Goal: Task Accomplishment & Management: Use online tool/utility

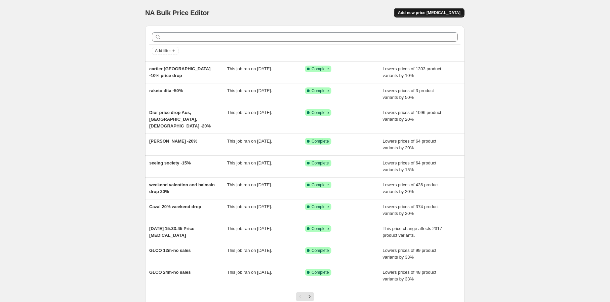
click at [446, 12] on span "Add new price [MEDICAL_DATA]" at bounding box center [429, 12] width 63 height 5
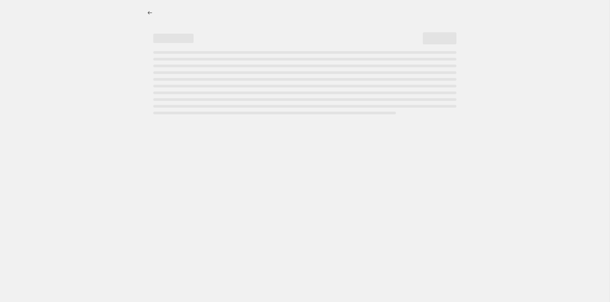
select select "percentage"
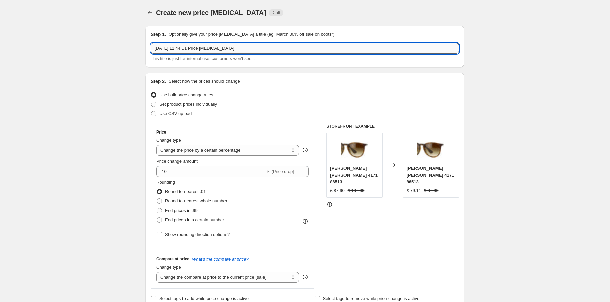
click at [239, 50] on input "[DATE] 11:44:51 Price [MEDICAL_DATA]" at bounding box center [305, 48] width 309 height 11
type input "Celine -15% [GEOGRAPHIC_DATA], [GEOGRAPHIC_DATA], [GEOGRAPHIC_DATA], [GEOGRAPHI…"
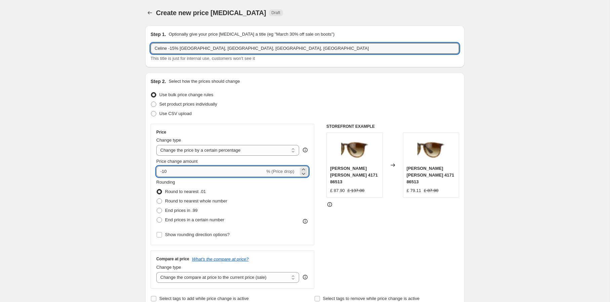
click at [175, 170] on input "-10" at bounding box center [210, 171] width 109 height 11
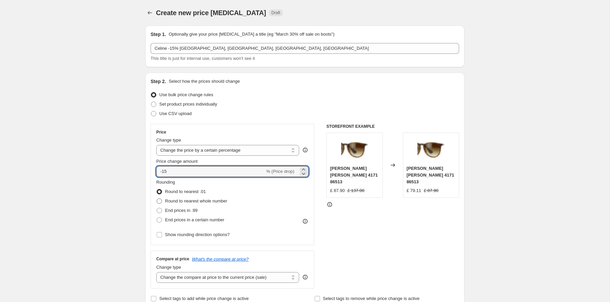
type input "-15"
click at [213, 199] on span "Round to nearest whole number" at bounding box center [196, 200] width 62 height 5
click at [157, 199] on input "Round to nearest whole number" at bounding box center [157, 198] width 0 height 0
radio input "true"
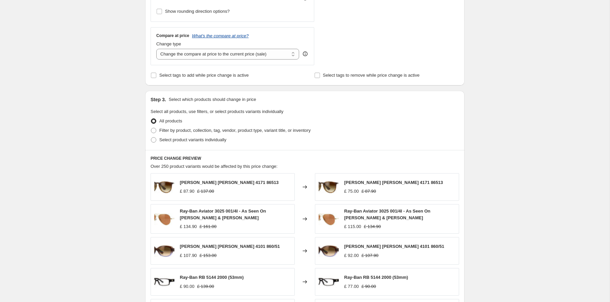
scroll to position [246, 0]
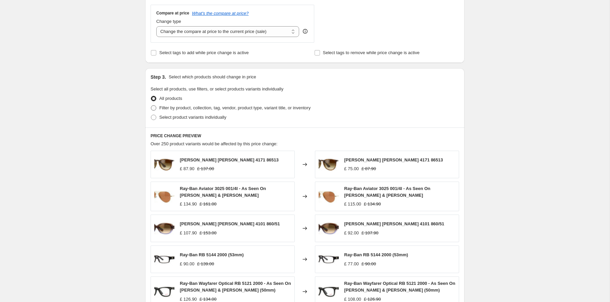
click at [225, 110] on span "Filter by product, collection, tag, vendor, product type, variant title, or inv…" at bounding box center [234, 107] width 151 height 5
click at [151, 106] on input "Filter by product, collection, tag, vendor, product type, variant title, or inv…" at bounding box center [151, 105] width 0 height 0
radio input "true"
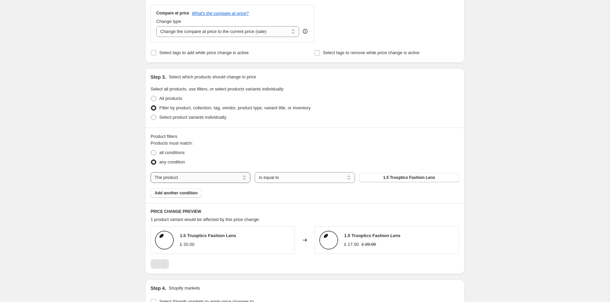
click at [205, 177] on select "The product The product's collection The product's tag The product's vendor The…" at bounding box center [201, 177] width 100 height 11
select select "vendor"
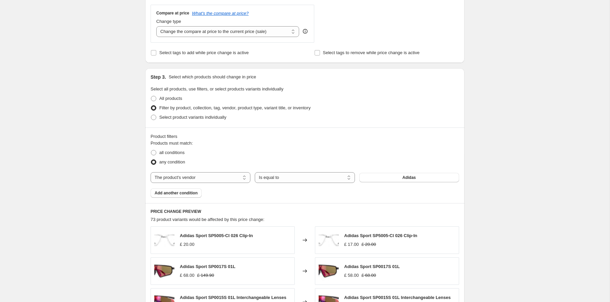
click at [369, 177] on button "Adidas" at bounding box center [409, 177] width 100 height 9
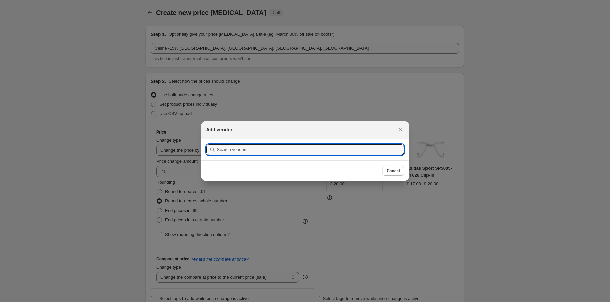
scroll to position [0, 0]
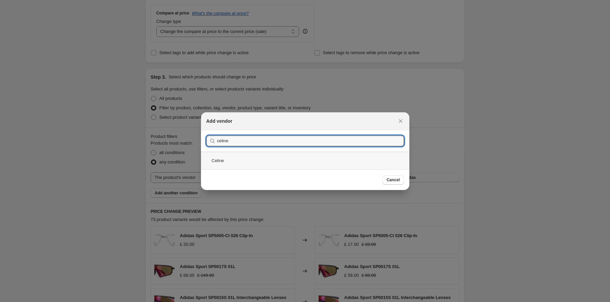
type input "celine"
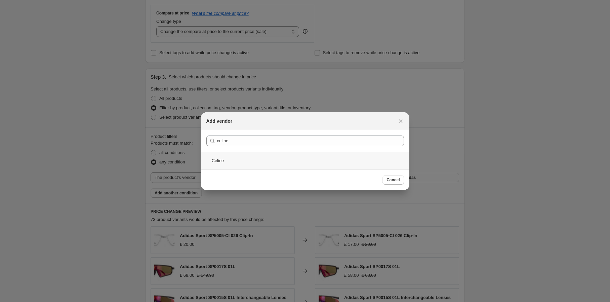
click at [287, 160] on div "Celine" at bounding box center [305, 161] width 208 height 18
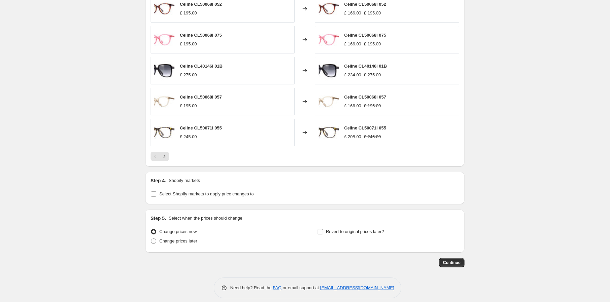
scroll to position [484, 0]
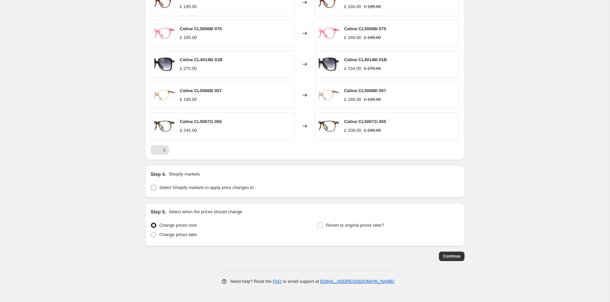
click at [238, 189] on span "Select Shopify markets to apply price changes to" at bounding box center [206, 187] width 94 height 5
click at [156, 189] on input "Select Shopify markets to apply price changes to" at bounding box center [153, 187] width 5 height 5
checkbox input "true"
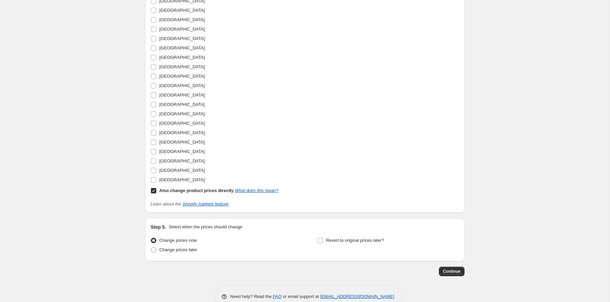
scroll to position [999, 0]
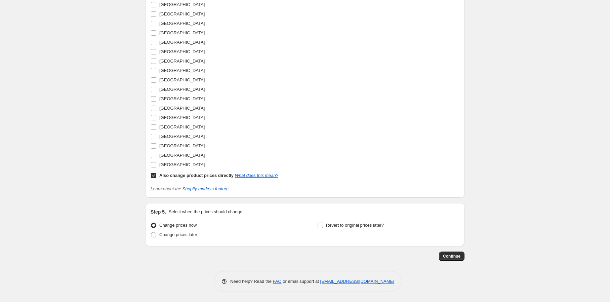
click at [154, 176] on input "Also change product prices directly What does this mean?" at bounding box center [153, 175] width 5 height 5
checkbox input "false"
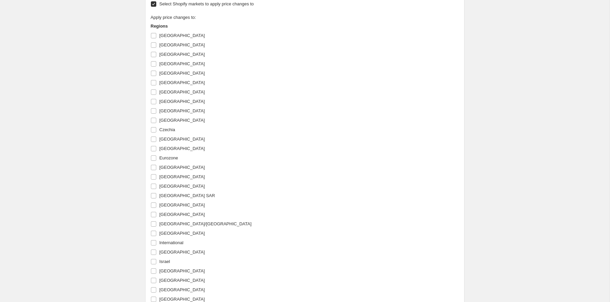
scroll to position [636, 0]
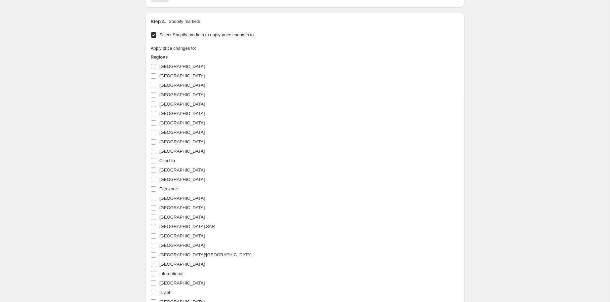
click at [155, 68] on input "[GEOGRAPHIC_DATA]" at bounding box center [153, 66] width 5 height 5
checkbox input "true"
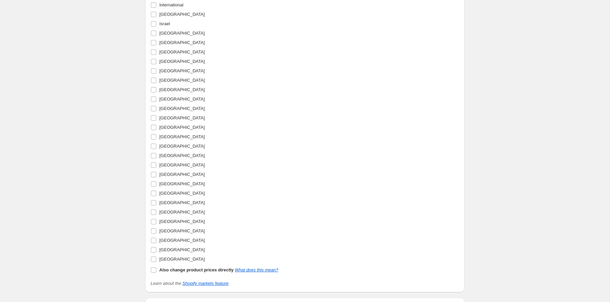
scroll to position [914, 0]
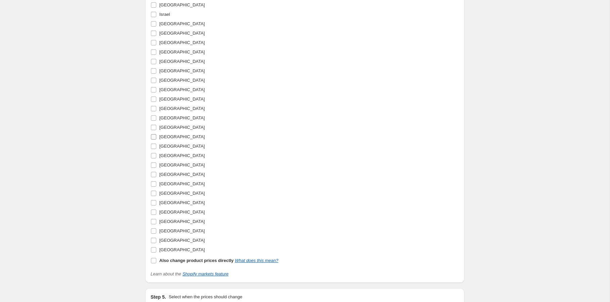
click at [154, 136] on input "[GEOGRAPHIC_DATA]" at bounding box center [153, 136] width 5 height 5
checkbox input "true"
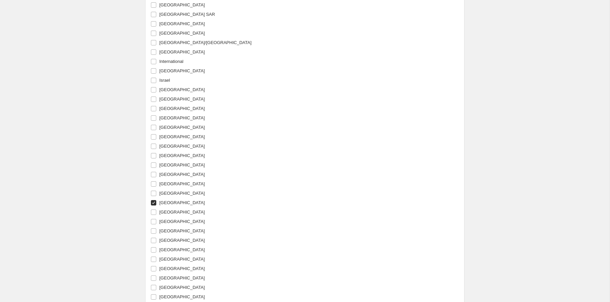
scroll to position [924, 0]
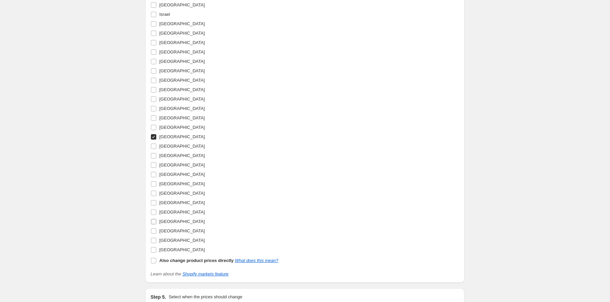
drag, startPoint x: 187, startPoint y: 222, endPoint x: 185, endPoint y: 226, distance: 4.2
click at [187, 223] on span "[GEOGRAPHIC_DATA]" at bounding box center [181, 221] width 45 height 5
click at [156, 223] on input "[GEOGRAPHIC_DATA]" at bounding box center [153, 221] width 5 height 5
checkbox input "true"
click at [178, 239] on span "[GEOGRAPHIC_DATA]" at bounding box center [181, 240] width 45 height 5
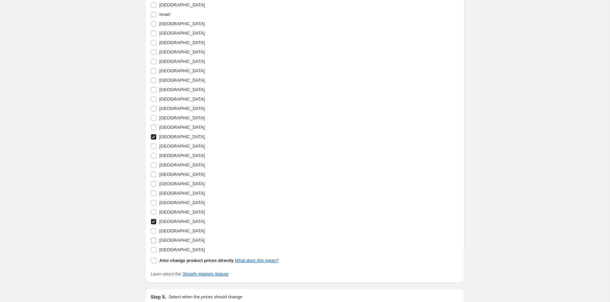
click at [156, 239] on input "[GEOGRAPHIC_DATA]" at bounding box center [153, 240] width 5 height 5
checkbox input "true"
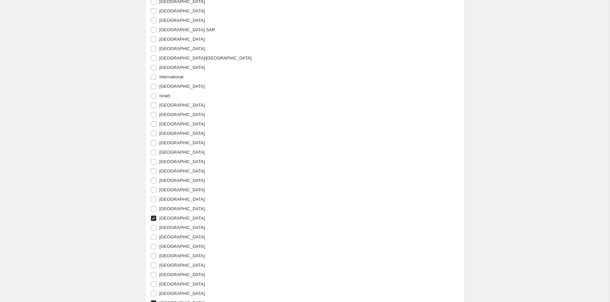
scroll to position [839, 0]
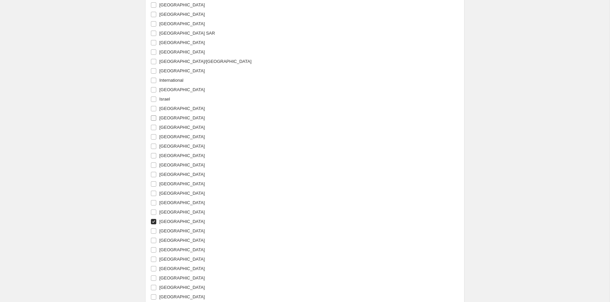
click at [170, 119] on span "[GEOGRAPHIC_DATA]" at bounding box center [181, 117] width 45 height 5
click at [156, 119] on input "[GEOGRAPHIC_DATA]" at bounding box center [153, 117] width 5 height 5
checkbox input "true"
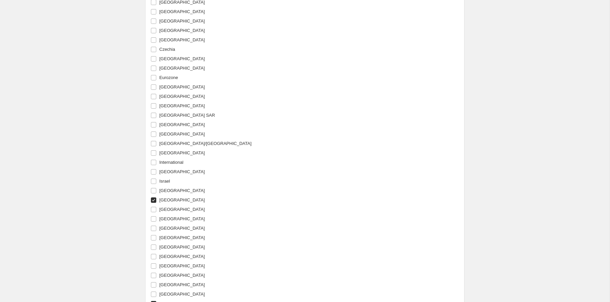
scroll to position [1009, 0]
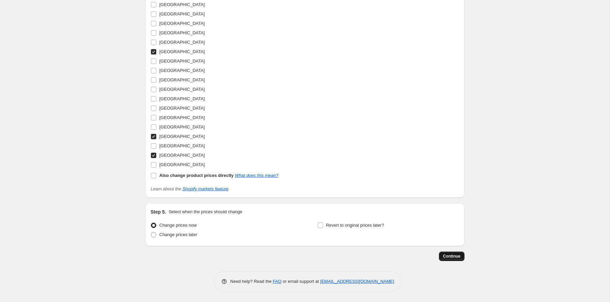
click at [443, 255] on span "Continue" at bounding box center [451, 256] width 17 height 5
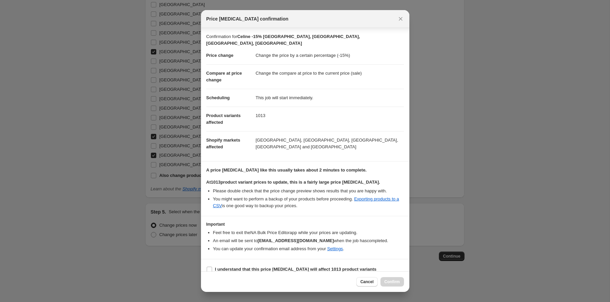
scroll to position [1, 0]
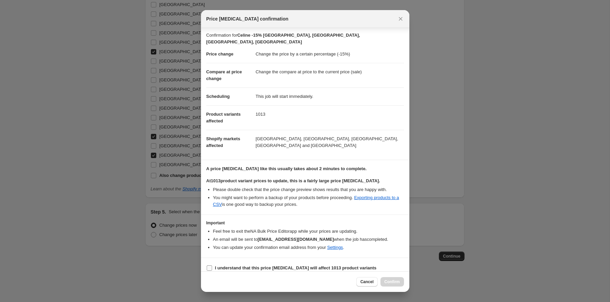
click at [250, 265] on b "I understand that this price [MEDICAL_DATA] will affect 1013 product variants" at bounding box center [296, 267] width 162 height 5
click at [212, 265] on input "I understand that this price [MEDICAL_DATA] will affect 1013 product variants" at bounding box center [209, 267] width 5 height 5
checkbox input "true"
click at [393, 282] on span "Confirm" at bounding box center [392, 281] width 15 height 5
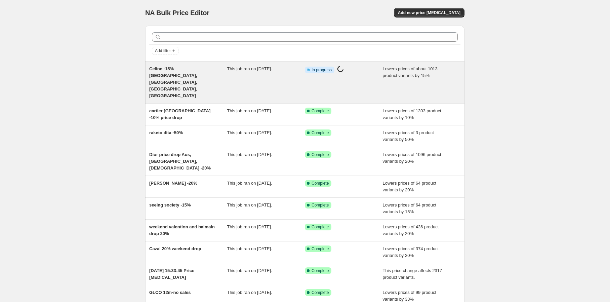
click at [427, 76] on span "Lowers prices of about 1013 product variants by 15%" at bounding box center [410, 72] width 55 height 12
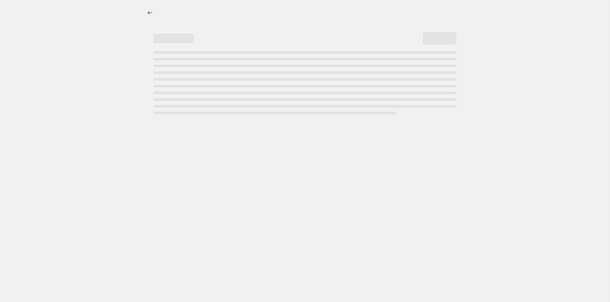
select select "percentage"
select select "vendor"
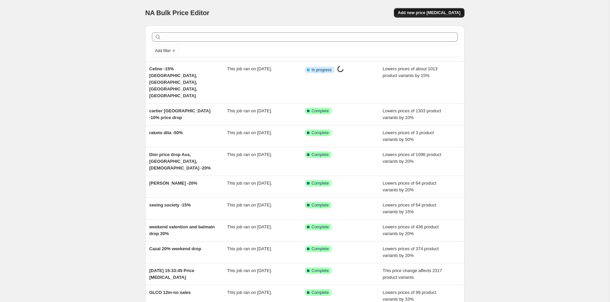
click at [436, 13] on span "Add new price [MEDICAL_DATA]" at bounding box center [429, 12] width 63 height 5
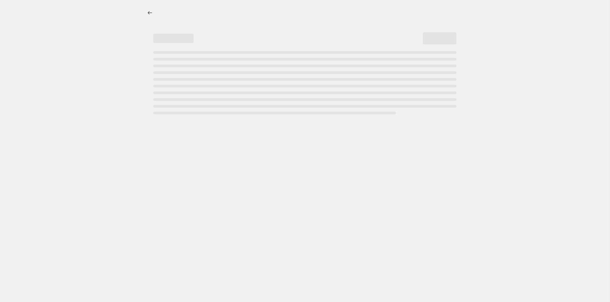
select select "percentage"
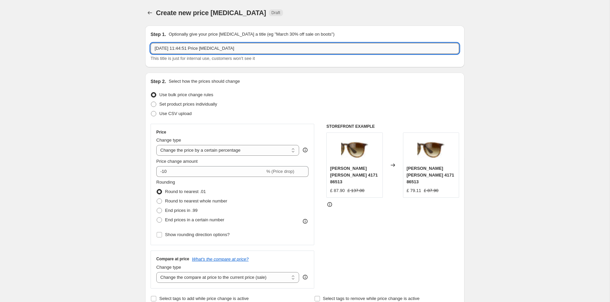
click at [300, 48] on input "[DATE] 11:44:51 Price [MEDICAL_DATA]" at bounding box center [305, 48] width 309 height 11
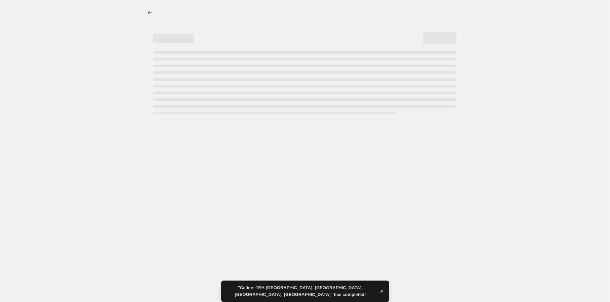
click at [300, 48] on div "Page loading" at bounding box center [302, 80] width 309 height 69
select select "percentage"
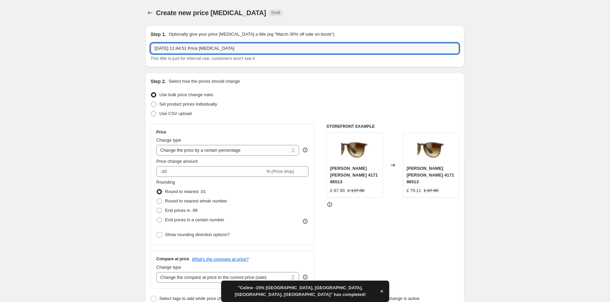
click at [300, 48] on input "[DATE] 11:44:51 Price [MEDICAL_DATA]" at bounding box center [305, 48] width 309 height 11
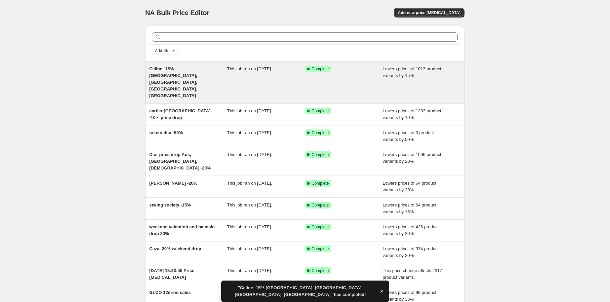
click at [403, 71] on span "Lowers prices of 1013 product variants by 15%" at bounding box center [412, 72] width 59 height 12
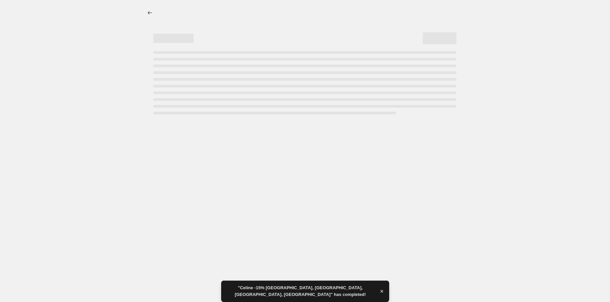
select select "percentage"
select select "vendor"
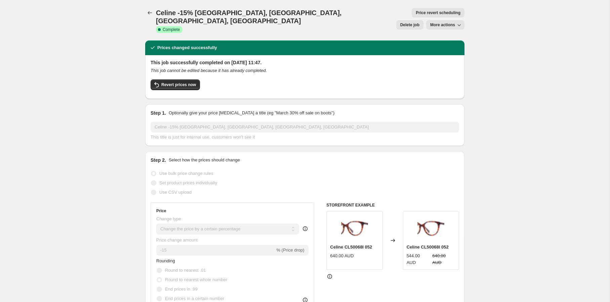
click at [185, 122] on div "Celine -15% [GEOGRAPHIC_DATA], [GEOGRAPHIC_DATA], [GEOGRAPHIC_DATA], [GEOGRAPHI…" at bounding box center [305, 131] width 309 height 19
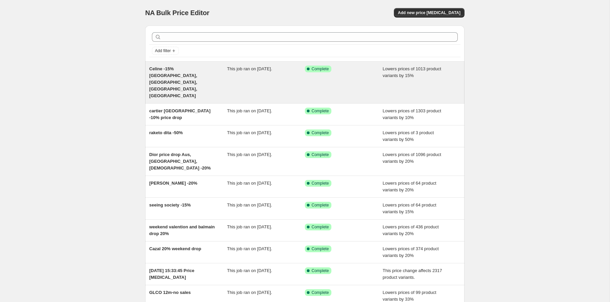
click at [240, 73] on div "This job ran on [DATE]." at bounding box center [266, 83] width 78 height 34
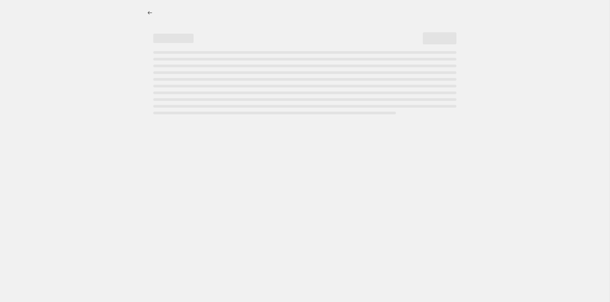
select select "percentage"
select select "vendor"
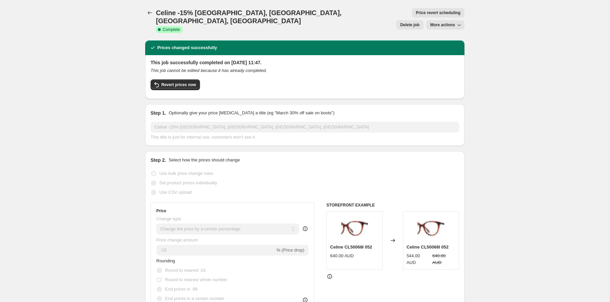
click at [447, 22] on span "More actions" at bounding box center [442, 24] width 25 height 5
click at [445, 25] on span "Copy to new job" at bounding box center [445, 26] width 31 height 5
select select "percentage"
select select "vendor"
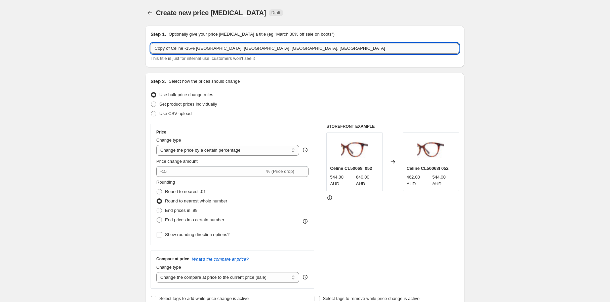
click at [195, 48] on input "Copy of Celine -15% [GEOGRAPHIC_DATA], [GEOGRAPHIC_DATA], [GEOGRAPHIC_DATA], [G…" at bounding box center [305, 48] width 309 height 11
drag, startPoint x: 184, startPoint y: 48, endPoint x: 131, endPoint y: 43, distance: 52.4
type input "Bvlgari -15% [GEOGRAPHIC_DATA], [GEOGRAPHIC_DATA], [GEOGRAPHIC_DATA], [GEOGRAPH…"
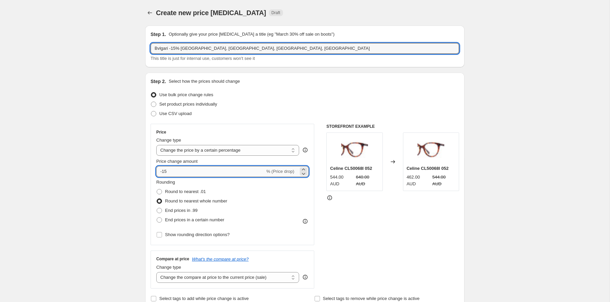
click at [174, 175] on input "-15" at bounding box center [210, 171] width 109 height 11
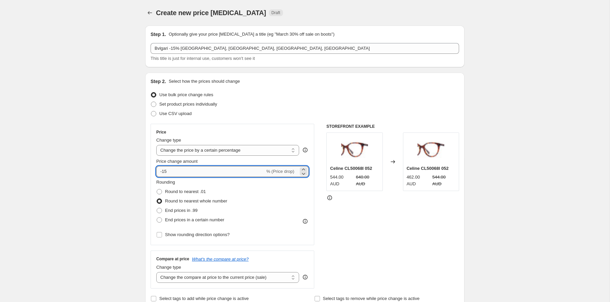
type input "-1"
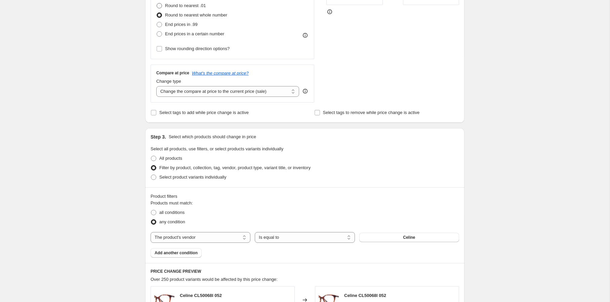
scroll to position [188, 0]
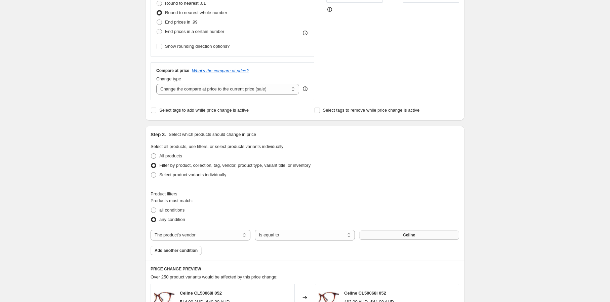
type input "-33"
click at [385, 237] on button "Celine" at bounding box center [409, 234] width 100 height 9
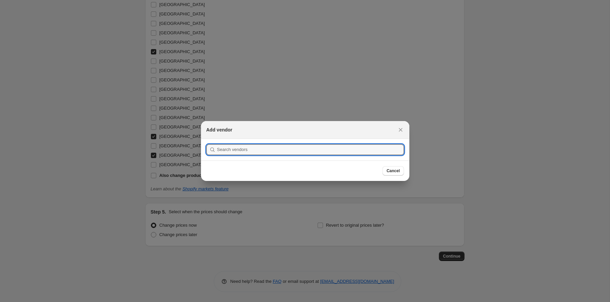
scroll to position [0, 0]
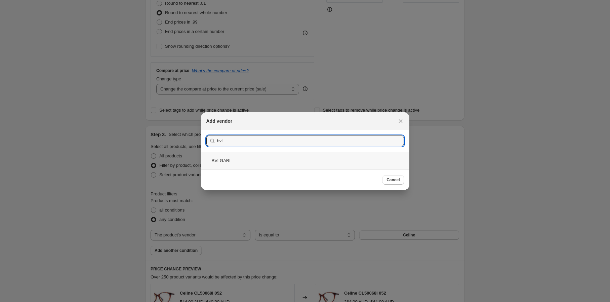
type input "bvl"
click at [249, 157] on div "BVLGARI" at bounding box center [305, 161] width 208 height 18
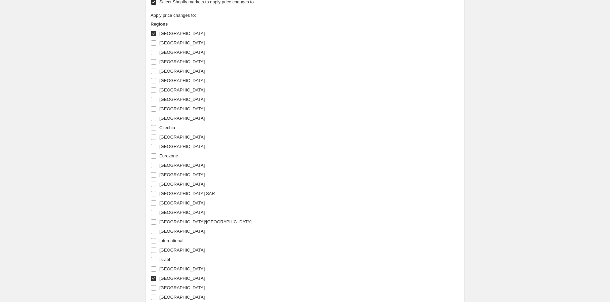
scroll to position [683, 0]
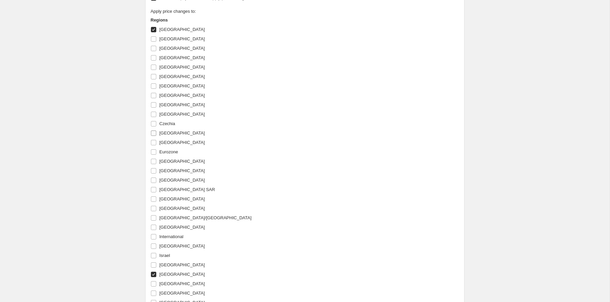
click at [156, 134] on input "[GEOGRAPHIC_DATA]" at bounding box center [153, 132] width 5 height 5
checkbox input "true"
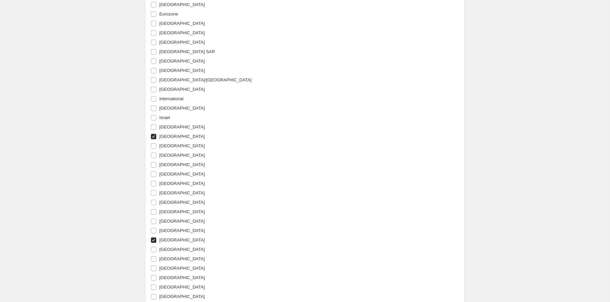
scroll to position [825, 0]
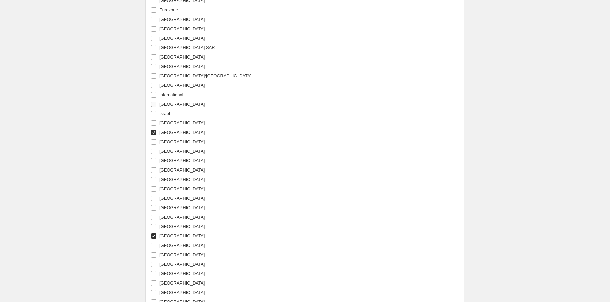
click at [153, 105] on input "[GEOGRAPHIC_DATA]" at bounding box center [153, 104] width 5 height 5
checkbox input "true"
click at [153, 178] on input "[GEOGRAPHIC_DATA]" at bounding box center [153, 179] width 5 height 5
checkbox input "true"
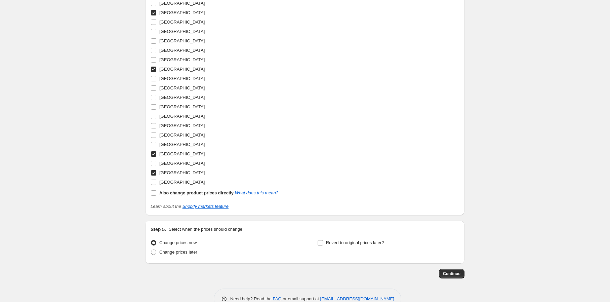
scroll to position [1009, 0]
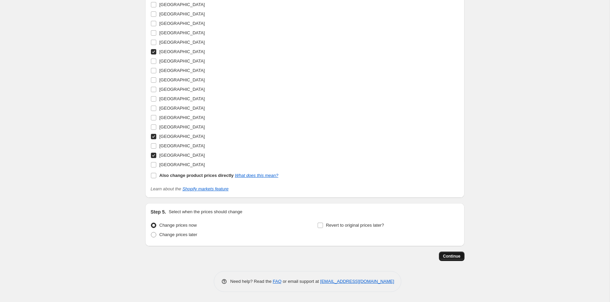
click at [448, 256] on span "Continue" at bounding box center [451, 256] width 17 height 5
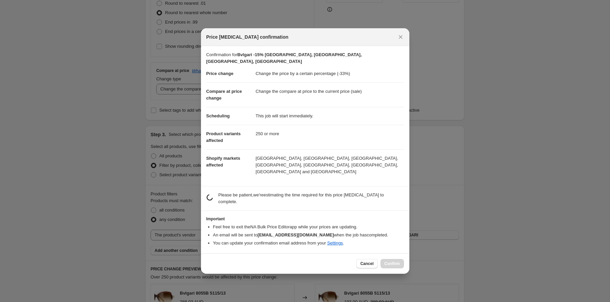
scroll to position [0, 0]
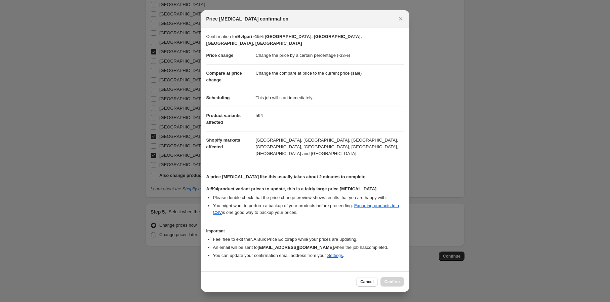
click at [307, 273] on b "I understand that this price [MEDICAL_DATA] will affect 594 product variants" at bounding box center [294, 275] width 159 height 5
click at [212, 273] on input "I understand that this price [MEDICAL_DATA] will affect 594 product variants" at bounding box center [209, 275] width 5 height 5
checkbox input "true"
click at [392, 281] on span "Confirm" at bounding box center [392, 281] width 15 height 5
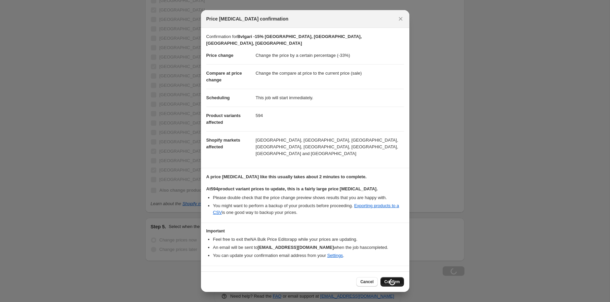
click at [392, 281] on div "Cancel Loading Confirm" at bounding box center [305, 281] width 208 height 21
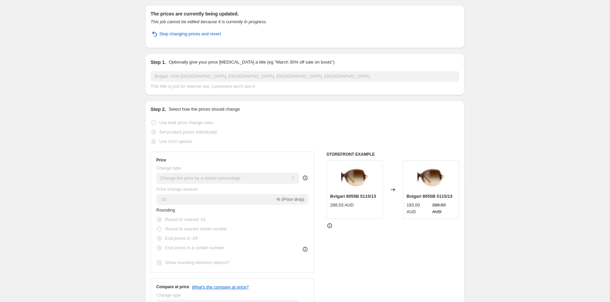
scroll to position [0, 0]
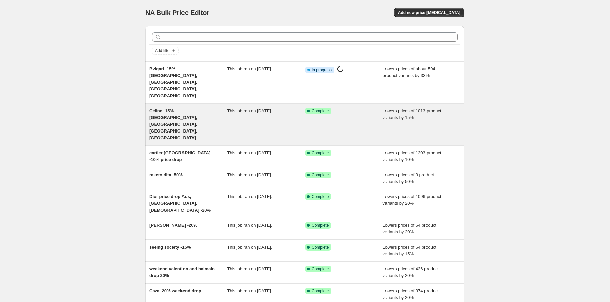
click at [183, 108] on span "Celine -15% [GEOGRAPHIC_DATA], [GEOGRAPHIC_DATA], [GEOGRAPHIC_DATA], [GEOGRAPHI…" at bounding box center [173, 124] width 48 height 32
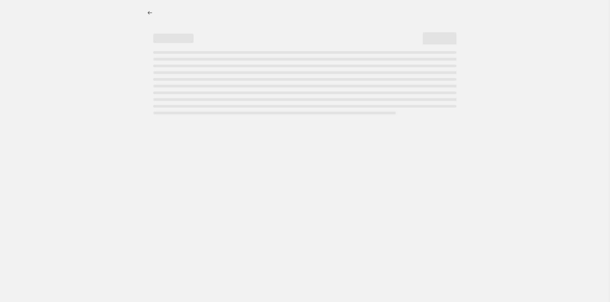
select select "percentage"
select select "vendor"
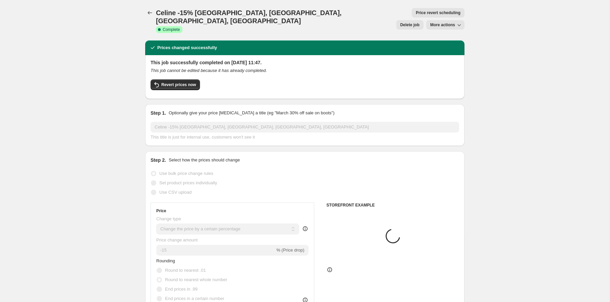
click at [449, 22] on span "More actions" at bounding box center [442, 24] width 25 height 5
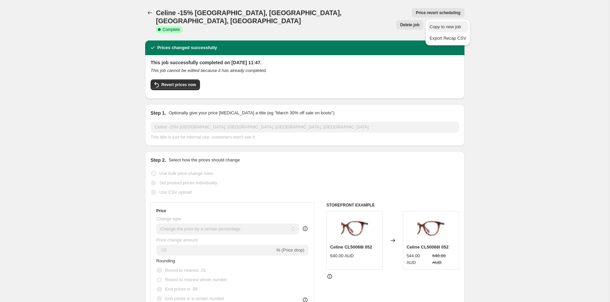
click at [449, 26] on span "Copy to new job" at bounding box center [445, 26] width 31 height 5
select select "percentage"
select select "vendor"
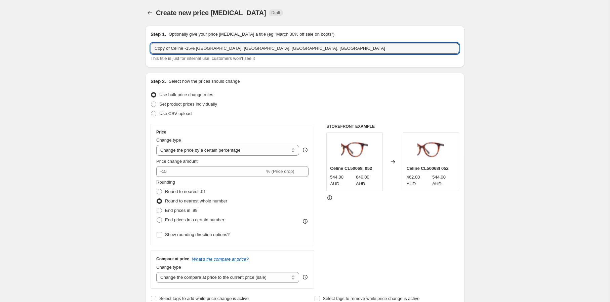
drag, startPoint x: 184, startPoint y: 48, endPoint x: 147, endPoint y: 41, distance: 37.9
click at [147, 41] on div "Step 1. Optionally give your price [MEDICAL_DATA] a title (eg "March 30% off sa…" at bounding box center [304, 47] width 319 height 42
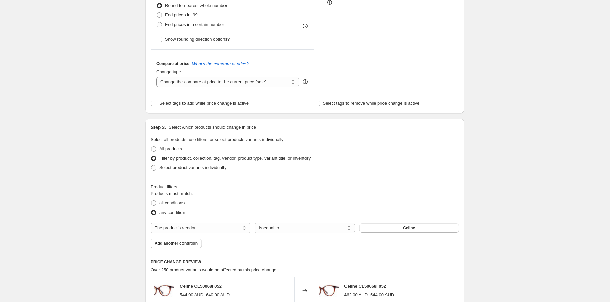
scroll to position [197, 0]
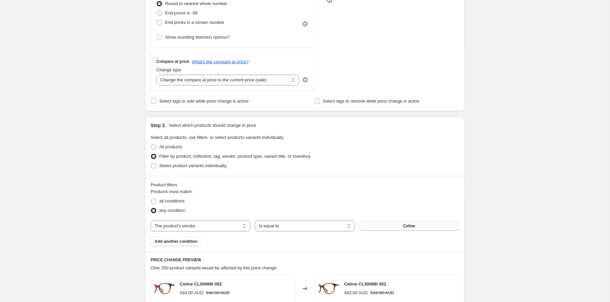
type input "Loewe -15% [GEOGRAPHIC_DATA], [GEOGRAPHIC_DATA], [GEOGRAPHIC_DATA], [GEOGRAPHIC…"
click at [388, 227] on button "Celine" at bounding box center [409, 225] width 100 height 9
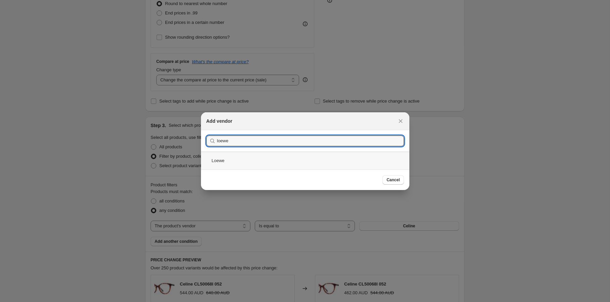
type input "loewe"
click at [268, 156] on div "Loewe" at bounding box center [305, 161] width 208 height 18
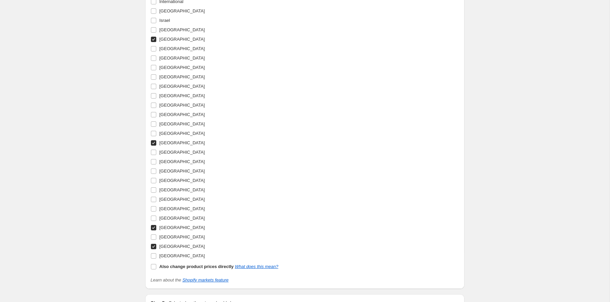
scroll to position [1009, 0]
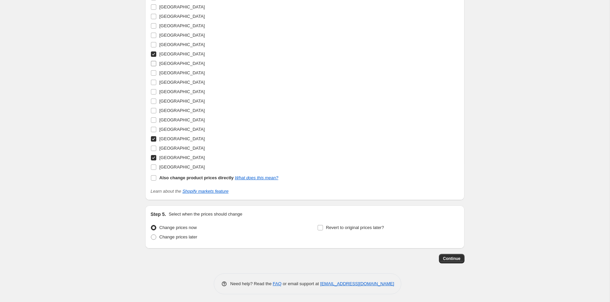
click at [172, 63] on span "[GEOGRAPHIC_DATA]" at bounding box center [181, 63] width 45 height 5
click at [156, 63] on input "[GEOGRAPHIC_DATA]" at bounding box center [153, 63] width 5 height 5
checkbox input "true"
click at [171, 80] on span "[GEOGRAPHIC_DATA]" at bounding box center [181, 82] width 45 height 5
click at [156, 80] on input "[GEOGRAPHIC_DATA]" at bounding box center [153, 82] width 5 height 5
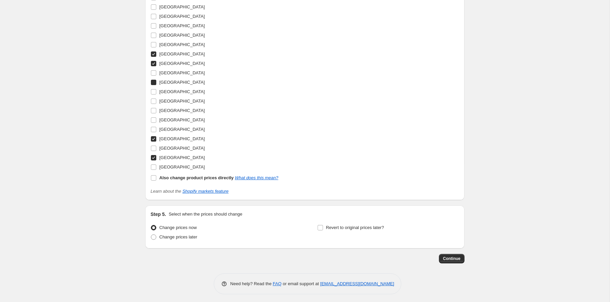
checkbox input "true"
click at [448, 257] on span "Continue" at bounding box center [451, 258] width 17 height 5
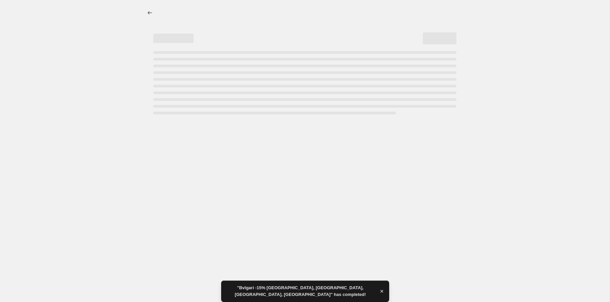
select select "percentage"
select select "vendor"
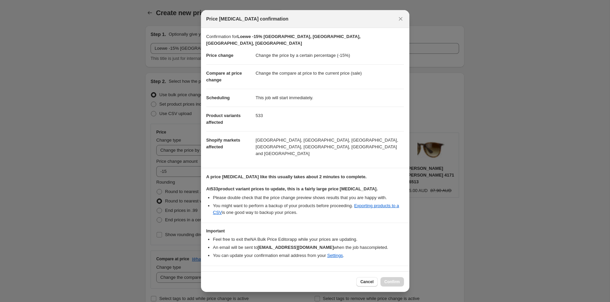
click at [319, 273] on b "I understand that this price [MEDICAL_DATA] will affect 533 product variants" at bounding box center [294, 275] width 159 height 5
click at [212, 273] on input "I understand that this price [MEDICAL_DATA] will affect 533 product variants" at bounding box center [209, 275] width 5 height 5
checkbox input "true"
click at [387, 281] on span "Confirm" at bounding box center [392, 281] width 15 height 5
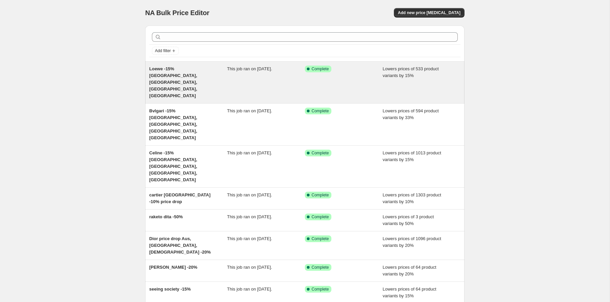
click at [246, 72] on div "This job ran on [DATE]." at bounding box center [266, 83] width 78 height 34
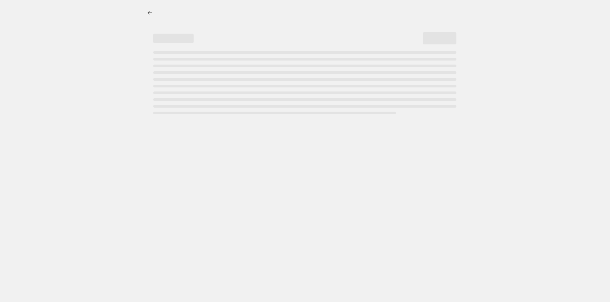
select select "percentage"
select select "vendor"
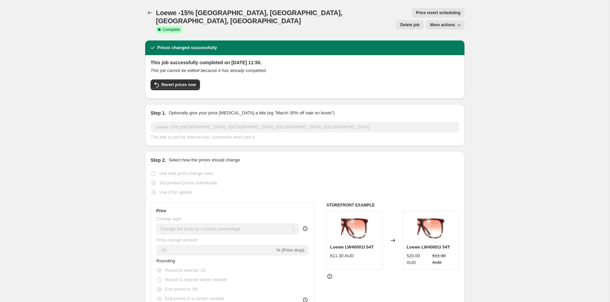
click at [438, 22] on span "More actions" at bounding box center [442, 24] width 25 height 5
click at [447, 28] on span "Copy to new job" at bounding box center [445, 26] width 31 height 5
select select "percentage"
select select "vendor"
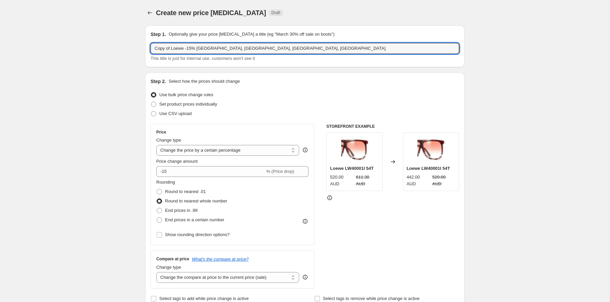
drag, startPoint x: 185, startPoint y: 49, endPoint x: 140, endPoint y: 46, distance: 45.8
drag, startPoint x: 183, startPoint y: 49, endPoint x: 256, endPoint y: 53, distance: 73.1
click at [256, 53] on input "Chanel -15% Australia, Singapore, Japan, USA" at bounding box center [305, 48] width 309 height 11
click at [176, 47] on input "Chanel -15% Eurozone" at bounding box center [305, 48] width 309 height 11
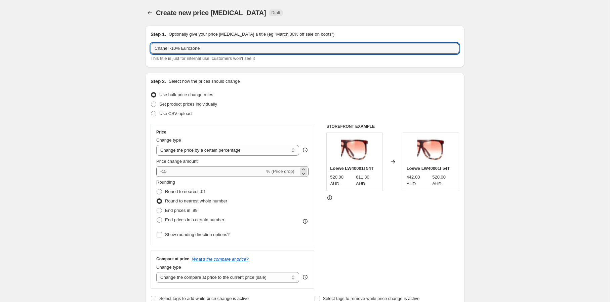
type input "Chanel -10% Eurozone"
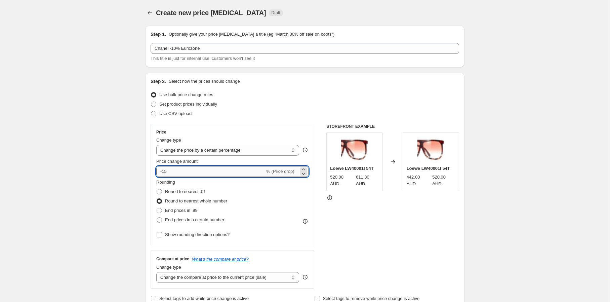
click at [175, 175] on input "-15" at bounding box center [210, 171] width 109 height 11
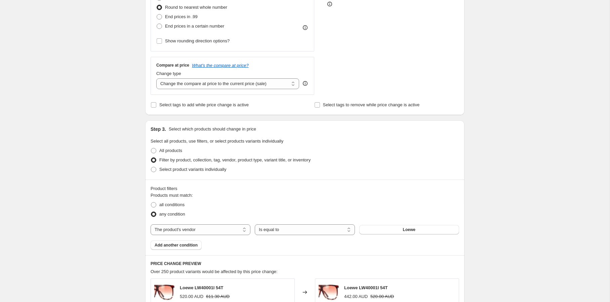
scroll to position [198, 0]
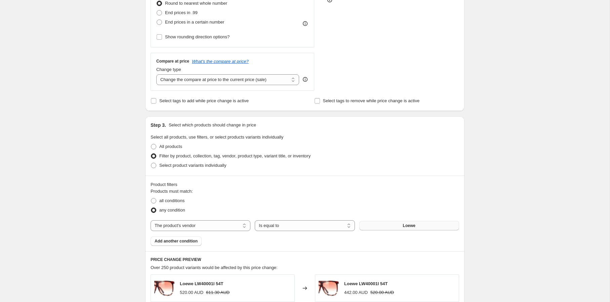
type input "-10"
click at [408, 227] on span "Loewe" at bounding box center [409, 225] width 12 height 5
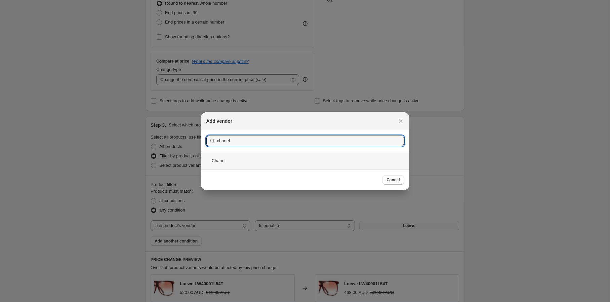
type input "chanel"
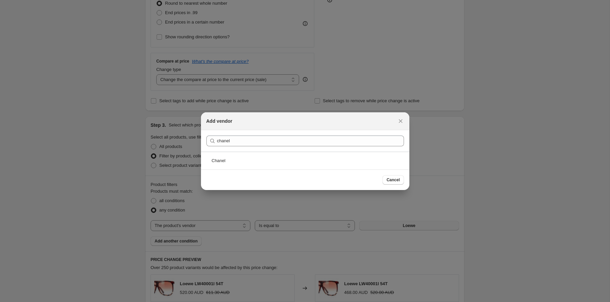
click at [277, 164] on div "Chanel" at bounding box center [305, 161] width 208 height 18
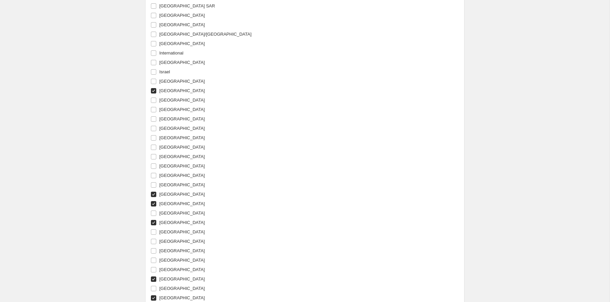
scroll to position [960, 0]
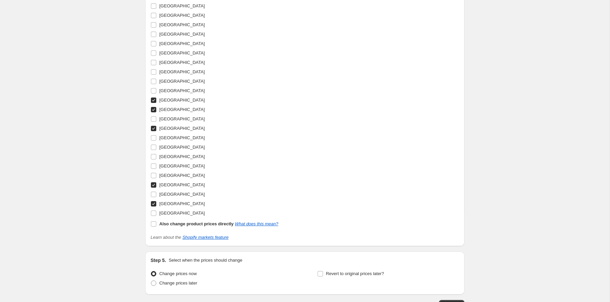
drag, startPoint x: 155, startPoint y: 205, endPoint x: 154, endPoint y: 192, distance: 12.4
click at [155, 204] on input "[GEOGRAPHIC_DATA]" at bounding box center [153, 203] width 5 height 5
checkbox input "false"
click at [154, 186] on input "[GEOGRAPHIC_DATA]" at bounding box center [153, 184] width 5 height 5
checkbox input "false"
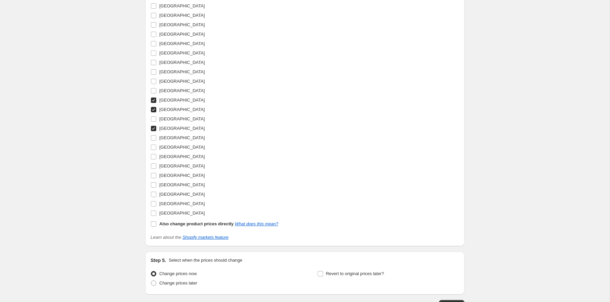
click at [154, 127] on input "[GEOGRAPHIC_DATA]" at bounding box center [153, 128] width 5 height 5
checkbox input "false"
drag, startPoint x: 155, startPoint y: 110, endPoint x: 155, endPoint y: 107, distance: 3.4
click at [155, 110] on input "[GEOGRAPHIC_DATA]" at bounding box center [153, 109] width 5 height 5
checkbox input "false"
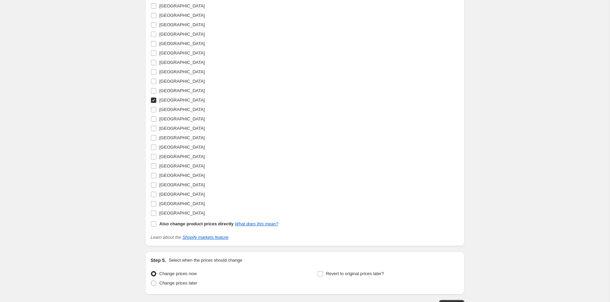
click at [153, 101] on input "[GEOGRAPHIC_DATA]" at bounding box center [153, 100] width 5 height 5
checkbox input "false"
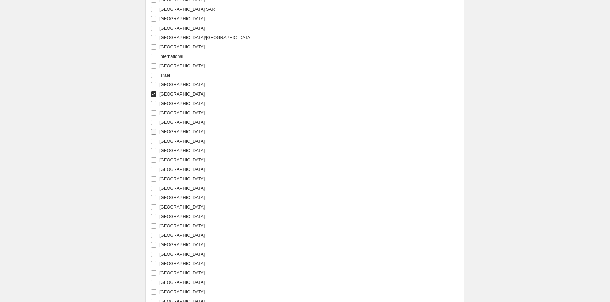
scroll to position [853, 0]
click at [153, 103] on input "[GEOGRAPHIC_DATA]" at bounding box center [153, 104] width 5 height 5
checkbox input "false"
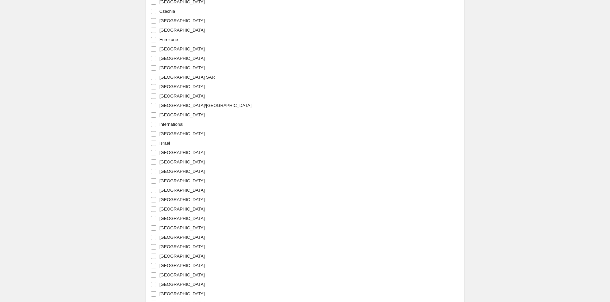
scroll to position [760, 0]
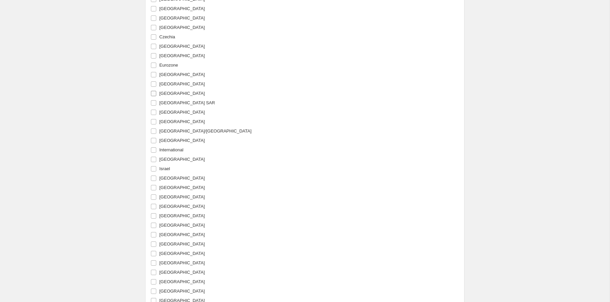
click at [154, 93] on input "[GEOGRAPHIC_DATA]" at bounding box center [153, 93] width 5 height 5
checkbox input "true"
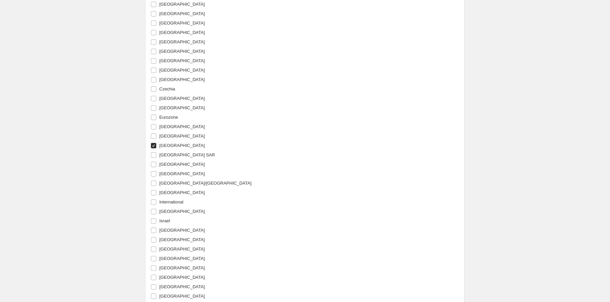
scroll to position [711, 0]
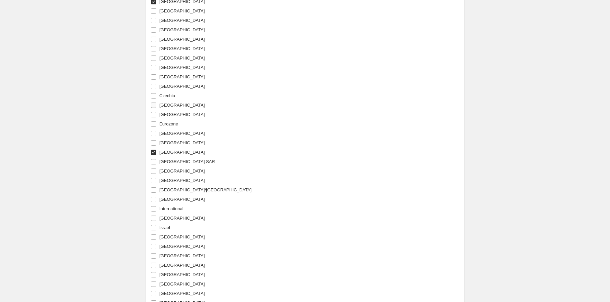
click at [154, 105] on input "[GEOGRAPHIC_DATA]" at bounding box center [153, 105] width 5 height 5
checkbox input "true"
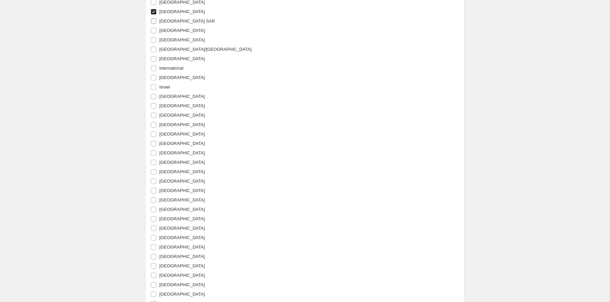
scroll to position [887, 0]
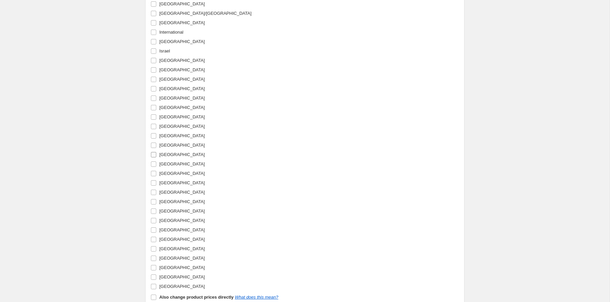
drag, startPoint x: 154, startPoint y: 117, endPoint x: 156, endPoint y: 158, distance: 41.4
click at [154, 118] on input "[GEOGRAPHIC_DATA]" at bounding box center [153, 116] width 5 height 5
checkbox input "true"
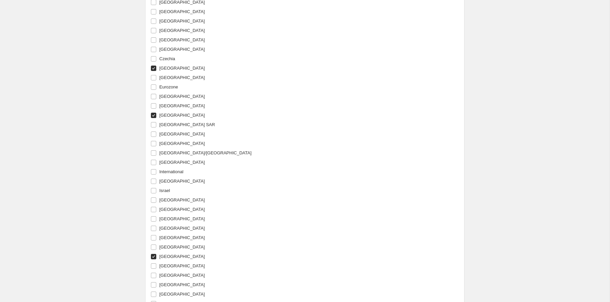
scroll to position [764, 0]
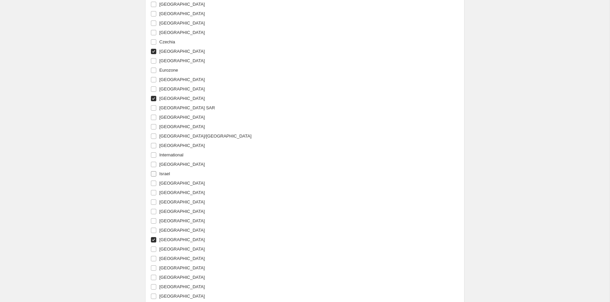
drag, startPoint x: 154, startPoint y: 164, endPoint x: 158, endPoint y: 175, distance: 10.9
click at [154, 165] on input "[GEOGRAPHIC_DATA]" at bounding box center [153, 164] width 5 height 5
checkbox input "true"
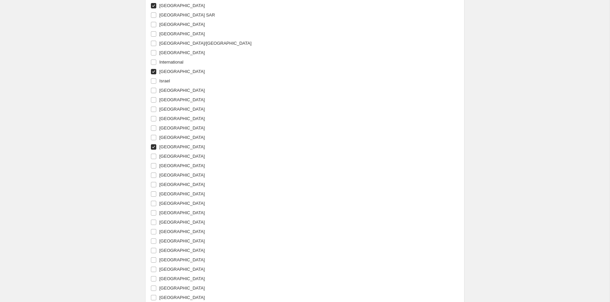
scroll to position [859, 0]
click at [155, 176] on input "[GEOGRAPHIC_DATA]" at bounding box center [153, 173] width 5 height 5
checkbox input "true"
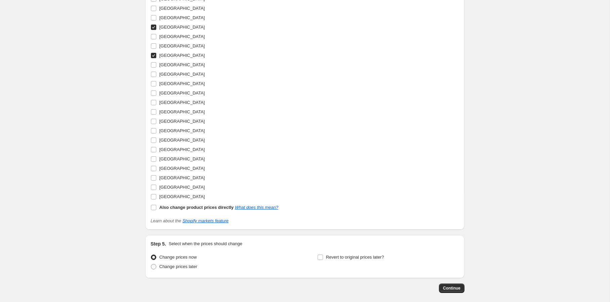
scroll to position [1009, 0]
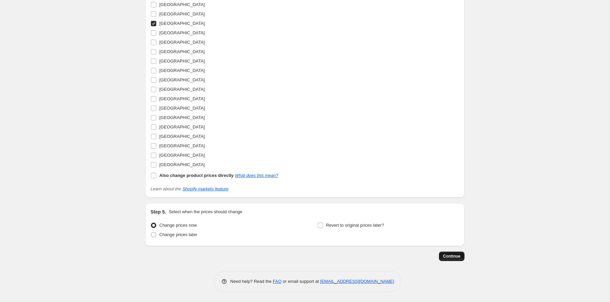
click at [458, 259] on span "Continue" at bounding box center [451, 256] width 17 height 5
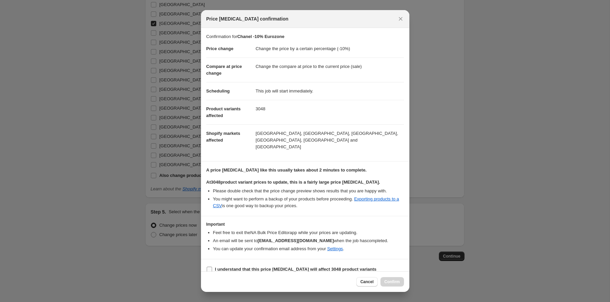
click at [253, 267] on b "I understand that this price change job will affect 3048 product variants" at bounding box center [296, 269] width 162 height 5
click at [212, 267] on input "I understand that this price change job will affect 3048 product variants" at bounding box center [209, 269] width 5 height 5
checkbox input "true"
click at [388, 282] on span "Confirm" at bounding box center [392, 281] width 15 height 5
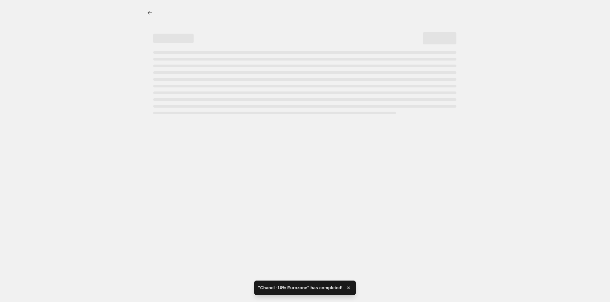
select select "percentage"
select select "vendor"
